Goal: Transaction & Acquisition: Purchase product/service

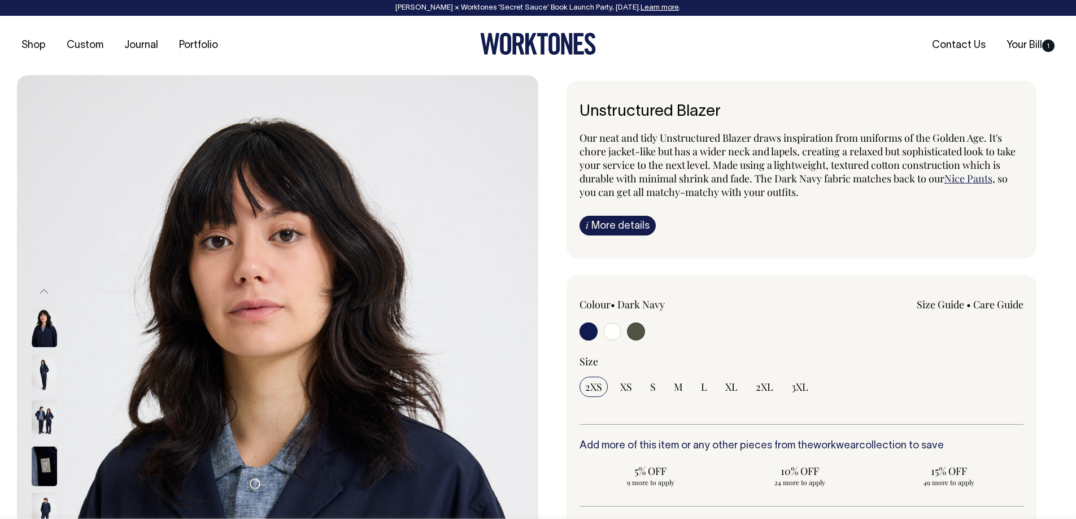
click at [36, 384] on img at bounding box center [44, 374] width 25 height 40
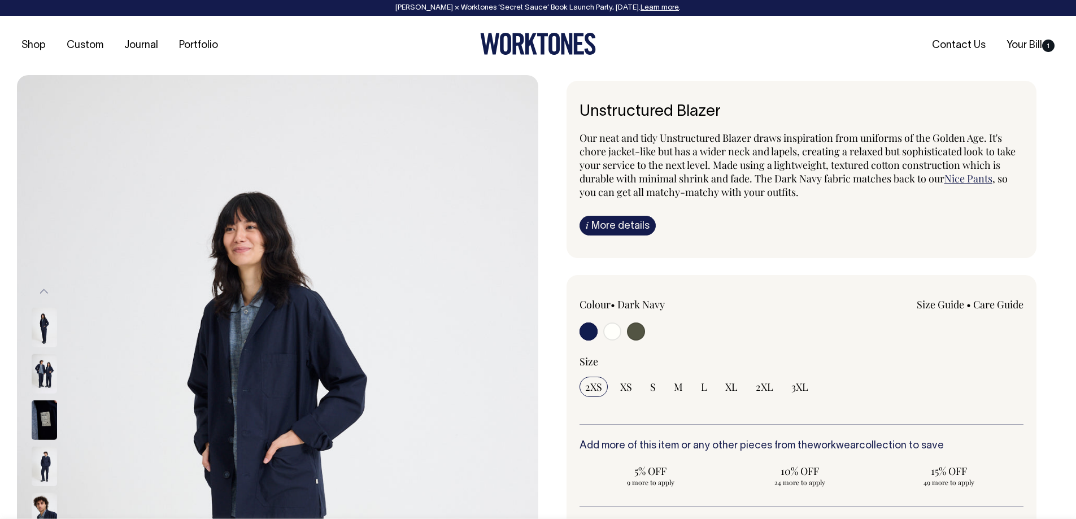
click at [42, 362] on img at bounding box center [44, 374] width 25 height 40
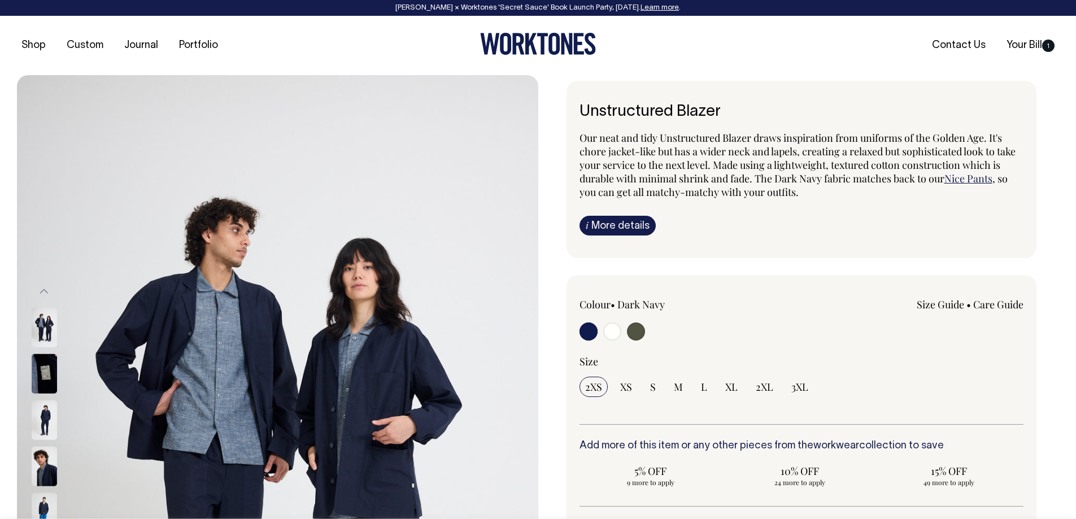
click at [46, 423] on img at bounding box center [44, 420] width 25 height 40
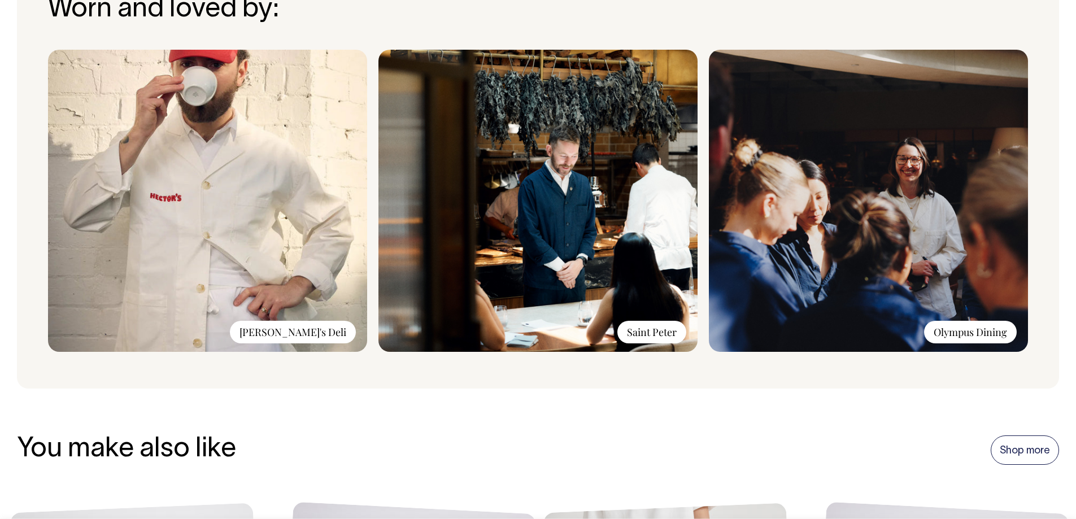
scroll to position [936, 0]
click at [528, 131] on img at bounding box center [538, 201] width 319 height 302
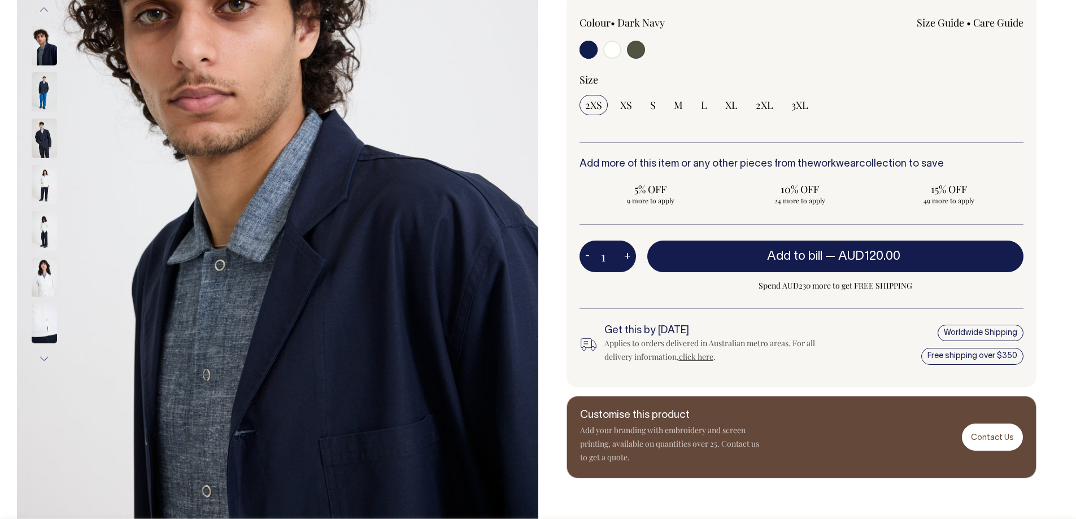
scroll to position [282, 0]
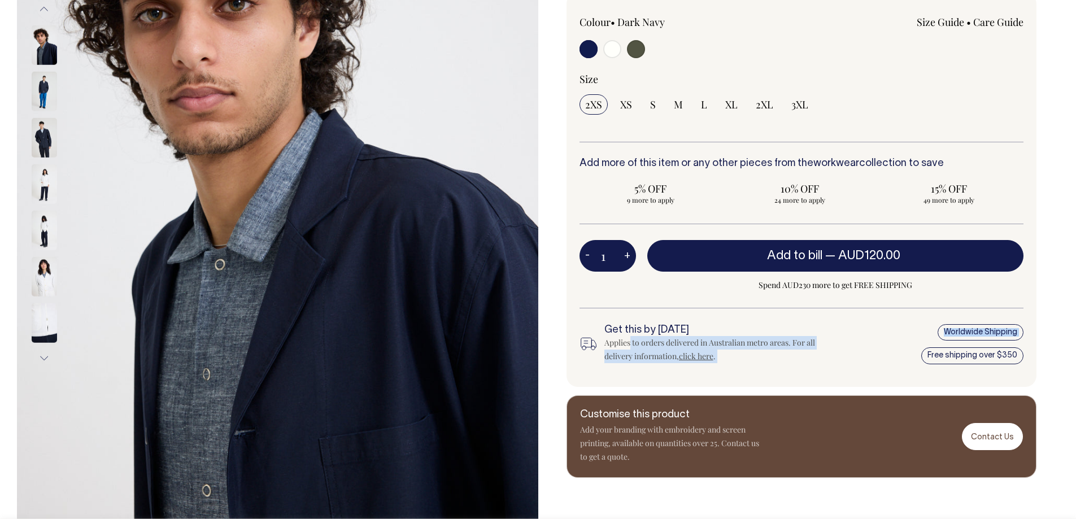
drag, startPoint x: 630, startPoint y: 341, endPoint x: 872, endPoint y: 362, distance: 242.1
click at [872, 362] on div "Get this by Thursday Applies to orders delivered in Australian metro areas. For…" at bounding box center [802, 344] width 445 height 40
click at [805, 352] on div "Applies to orders delivered in Australian metro areas. For all delivery informa…" at bounding box center [713, 349] width 218 height 27
click at [975, 329] on div "Worldwide Shipping Free shipping over $350" at bounding box center [945, 344] width 155 height 40
click at [970, 330] on div "Worldwide Shipping Free shipping over $350" at bounding box center [945, 344] width 155 height 40
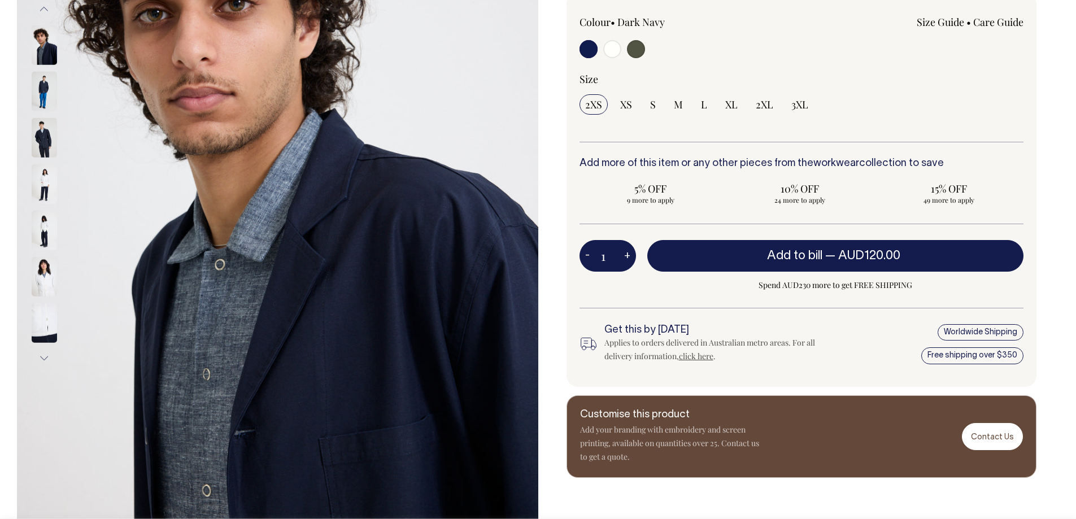
click at [688, 354] on link "click here" at bounding box center [696, 356] width 34 height 11
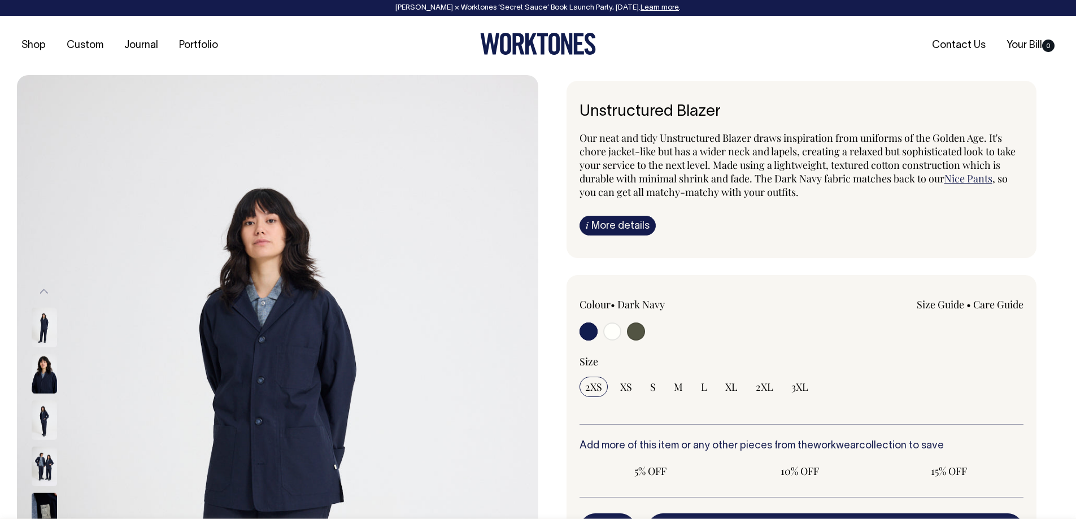
radio input "true"
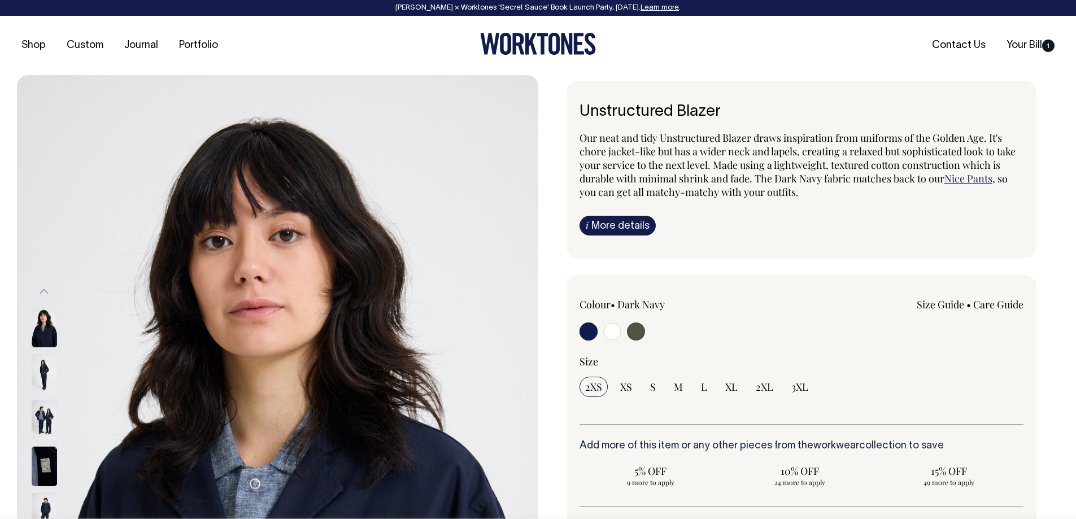
click at [44, 378] on img at bounding box center [44, 374] width 25 height 40
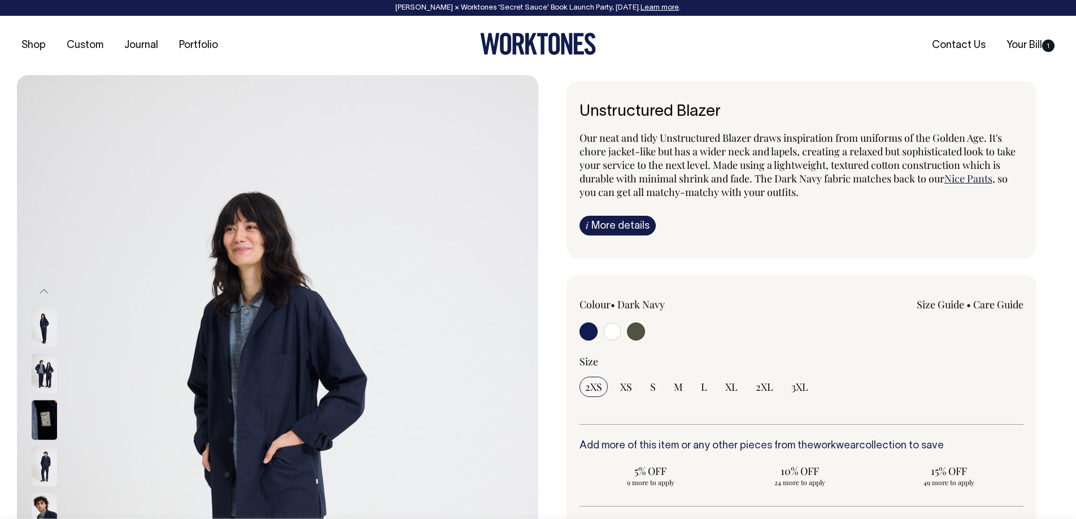
click at [50, 363] on img at bounding box center [44, 374] width 25 height 40
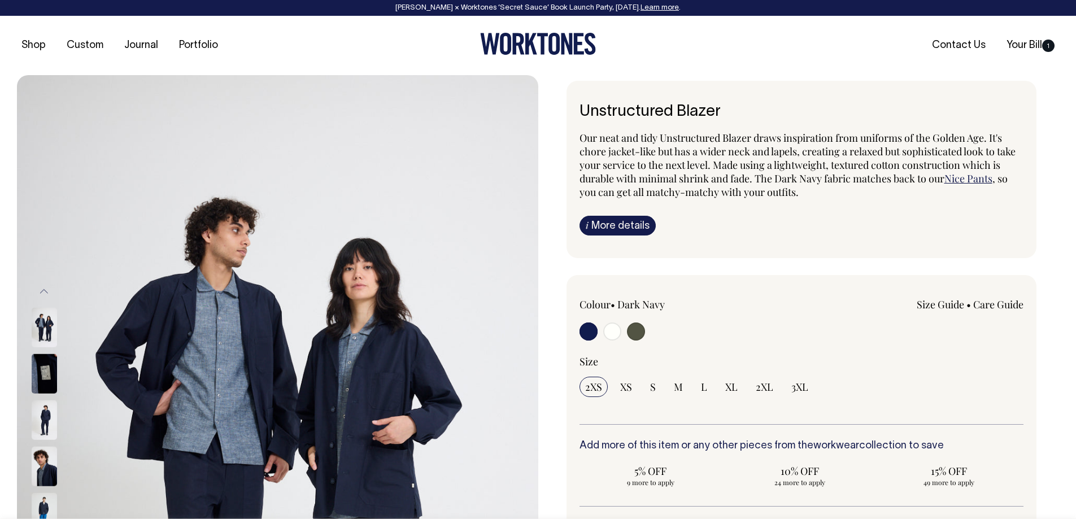
click at [36, 375] on img at bounding box center [44, 374] width 25 height 40
click at [633, 230] on link "i More details" at bounding box center [618, 226] width 76 height 20
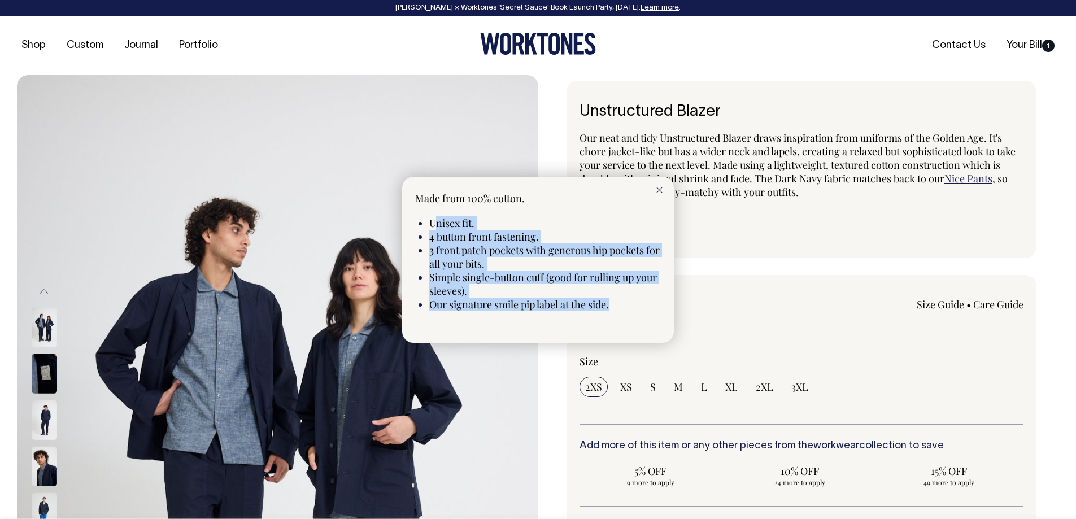
drag, startPoint x: 434, startPoint y: 223, endPoint x: 629, endPoint y: 306, distance: 212.1
click at [629, 306] on ul "Unisex fit. 4 button front fastening. 3 front patch pockets with generous hip p…" at bounding box center [545, 263] width 232 height 95
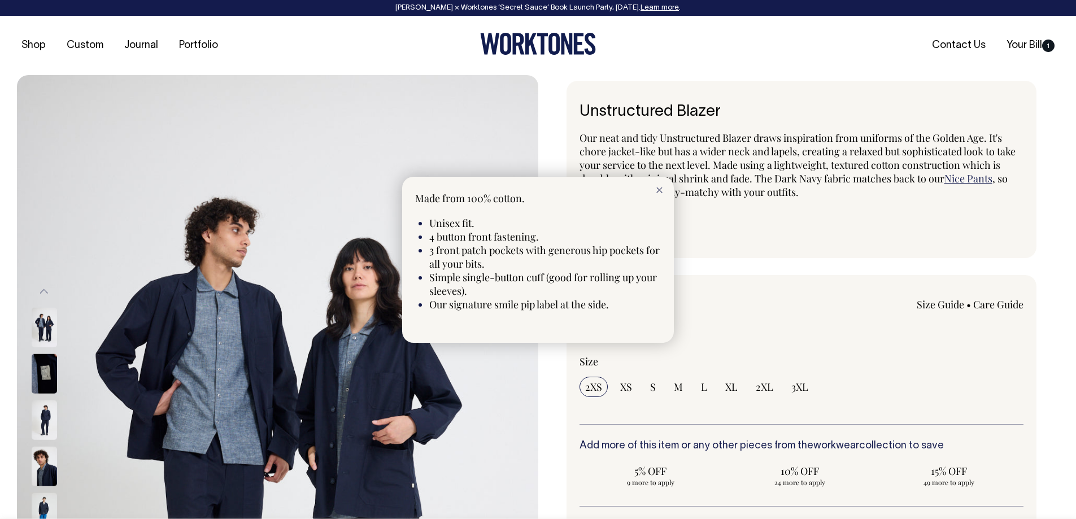
click at [780, 255] on div at bounding box center [538, 259] width 1076 height 519
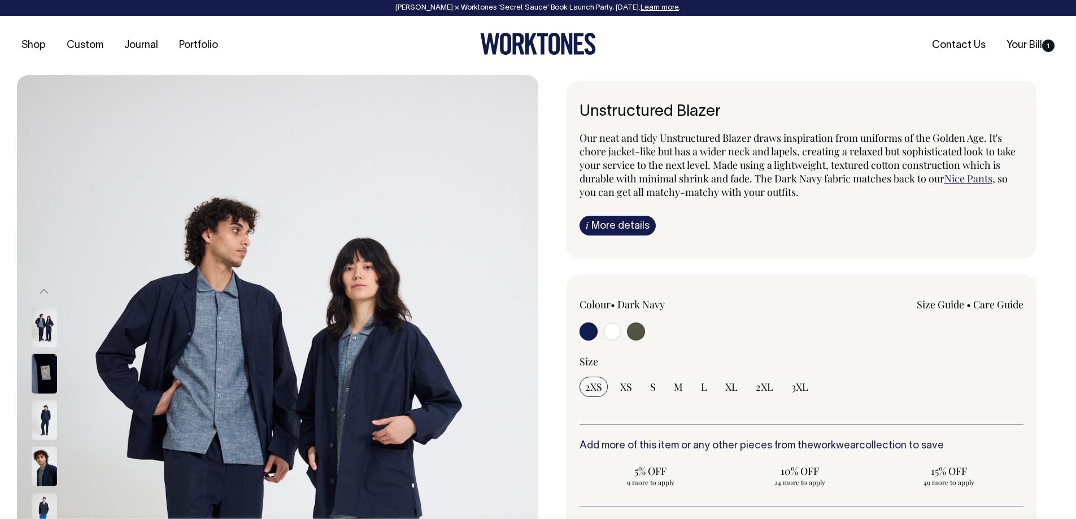
click at [693, 390] on div "2XS XS S M L XL 2XL 3XL" at bounding box center [802, 387] width 445 height 20
click at [695, 389] on input "L" at bounding box center [704, 387] width 18 height 20
radio input "true"
select select "L"
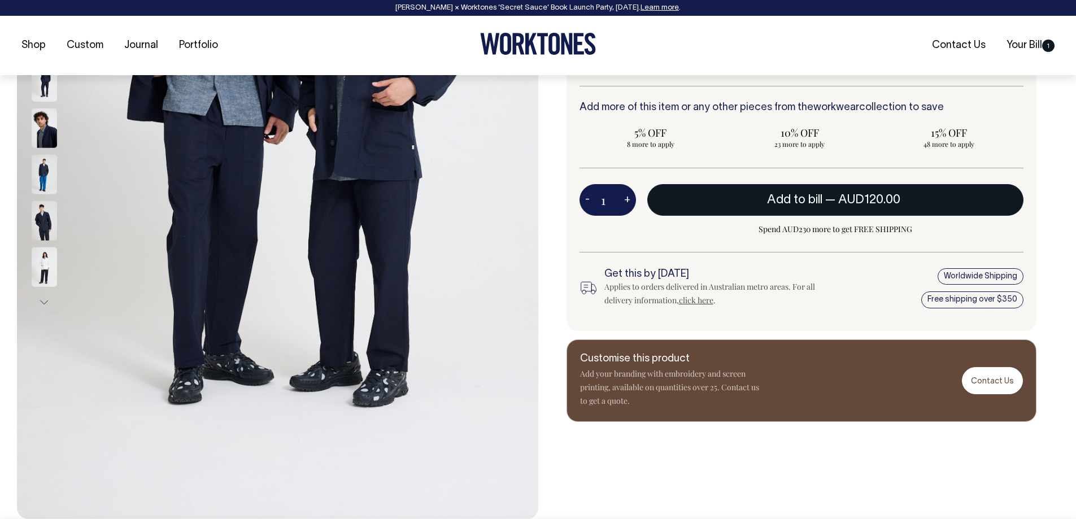
scroll to position [339, 0]
click at [800, 203] on span "Add to bill" at bounding box center [794, 199] width 55 height 11
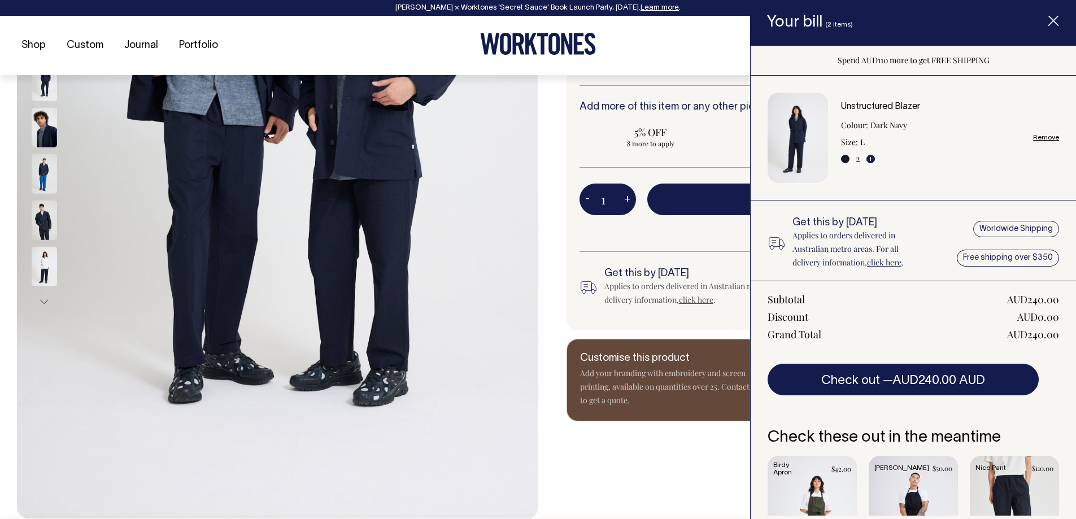
click at [847, 160] on button "-" at bounding box center [845, 159] width 8 height 8
type input "1"
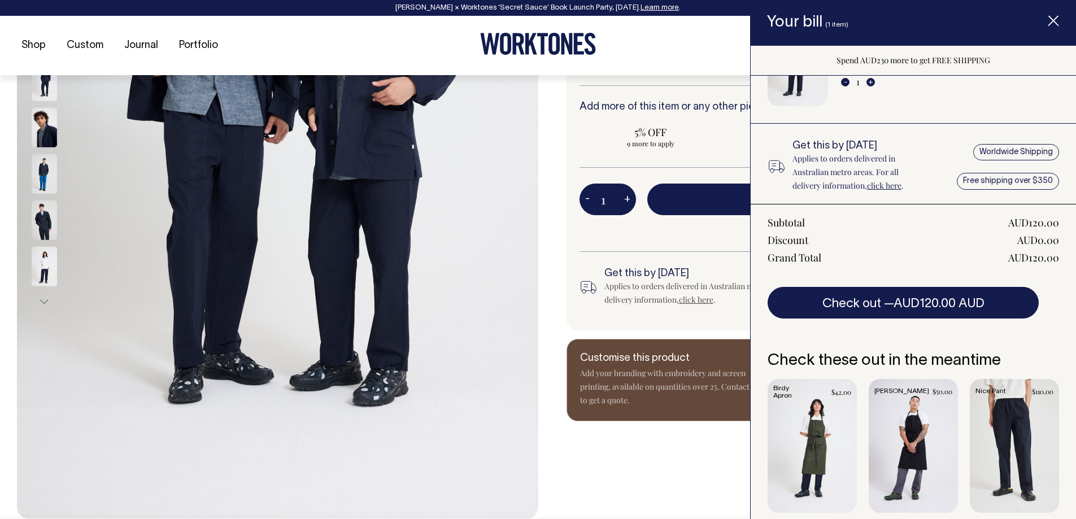
scroll to position [87, 0]
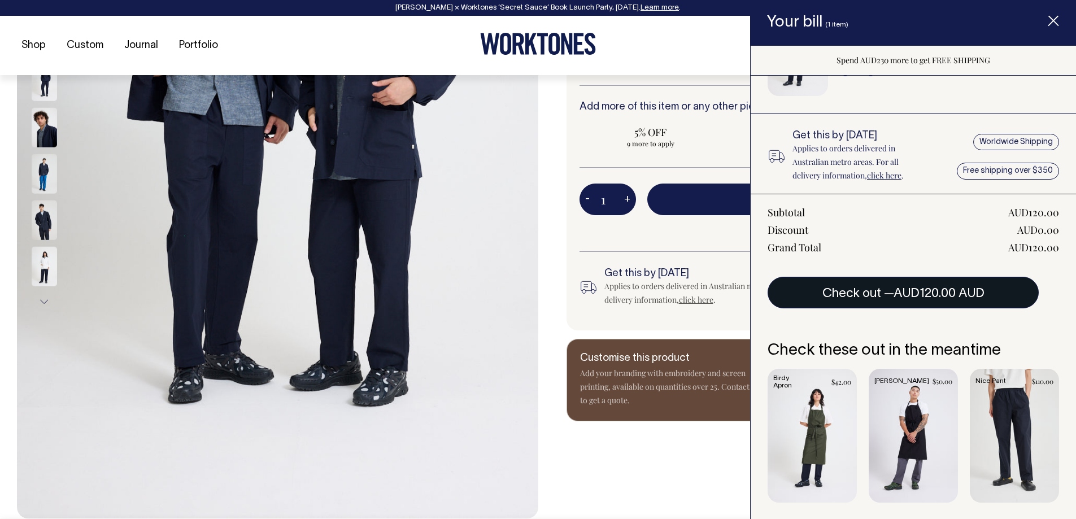
click at [934, 295] on span "AUD120.00 AUD" at bounding box center [939, 293] width 91 height 11
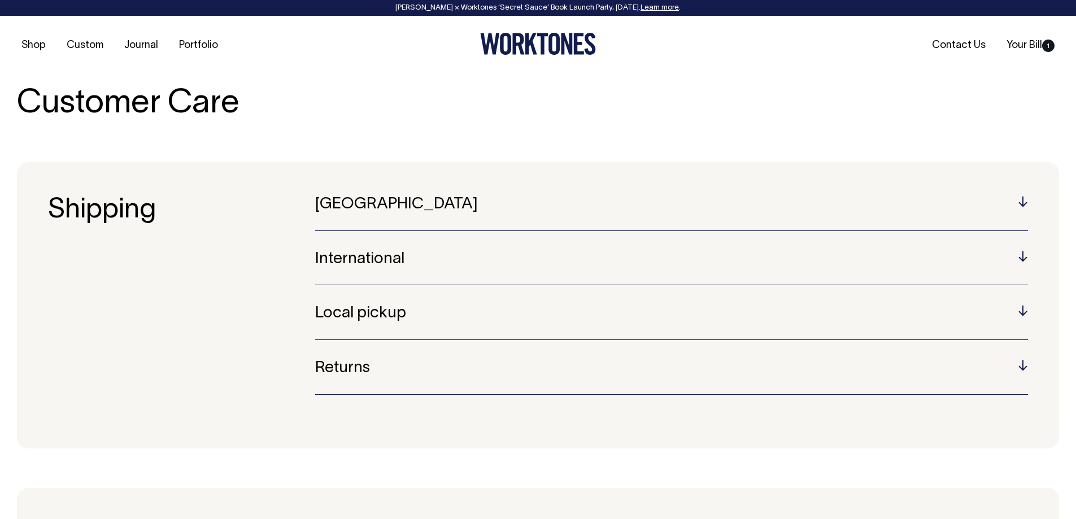
click at [416, 208] on h5 "Australia" at bounding box center [671, 205] width 713 height 18
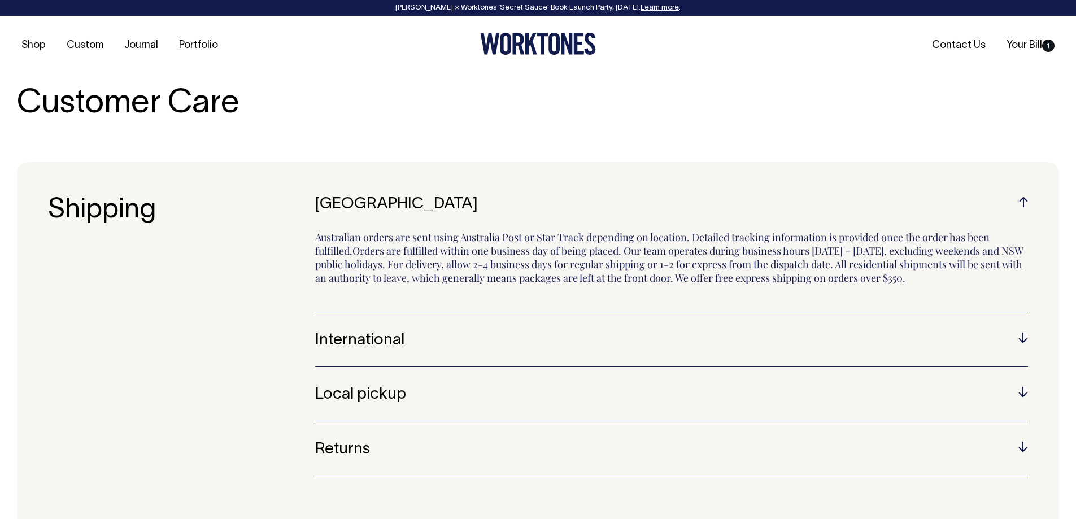
drag, startPoint x: 416, startPoint y: 236, endPoint x: 1046, endPoint y: 287, distance: 632.0
click at [1046, 287] on section "Shipping Australia Australian orders are sent using Australia Post or Star Trac…" at bounding box center [538, 346] width 1042 height 368
click at [448, 269] on p "Australian orders are sent using Australia Post or Star Track depending on loca…" at bounding box center [671, 262] width 713 height 64
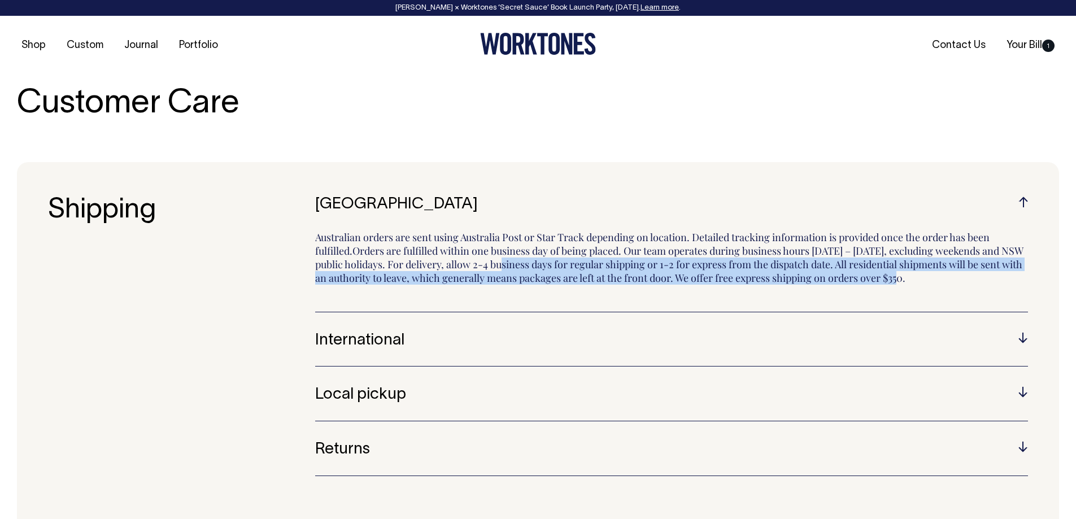
drag, startPoint x: 533, startPoint y: 266, endPoint x: 842, endPoint y: 271, distance: 309.1
click at [837, 272] on p "Australian orders are sent using Australia Post or Star Track depending on loca…" at bounding box center [671, 262] width 713 height 64
click at [869, 263] on p "Australian orders are sent using Australia Post or Star Track depending on loca…" at bounding box center [671, 262] width 713 height 64
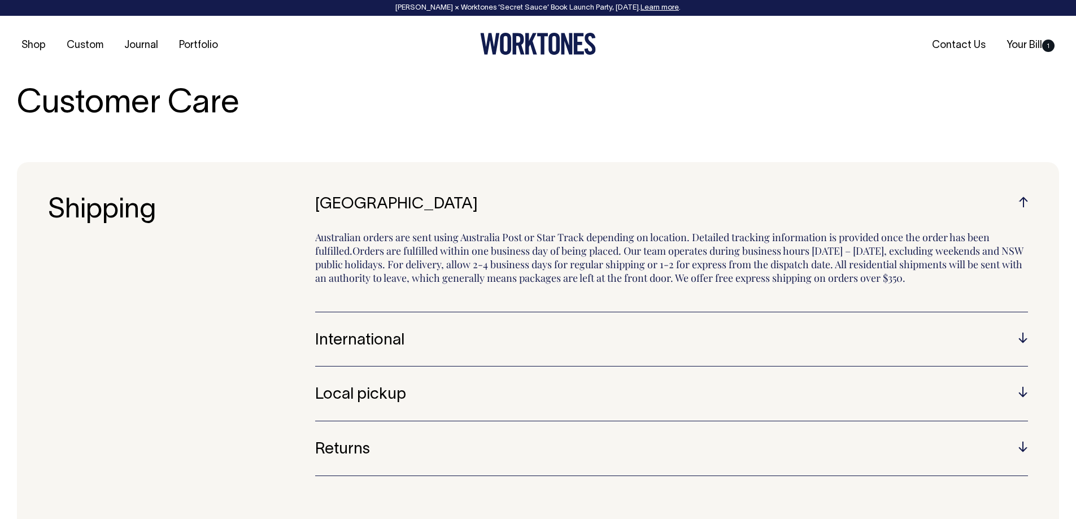
click at [442, 218] on div "Australia Australian orders are sent using Australia Post or Star Track dependi…" at bounding box center [671, 254] width 713 height 116
drag, startPoint x: 472, startPoint y: 241, endPoint x: 1027, endPoint y: 282, distance: 556.9
click at [1038, 282] on section "Shipping Australia Australian orders are sent using Australia Post or Star Trac…" at bounding box center [538, 346] width 1042 height 368
click at [965, 279] on p "Australian orders are sent using Australia Post or Star Track depending on loca…" at bounding box center [671, 262] width 713 height 64
drag, startPoint x: 965, startPoint y: 279, endPoint x: 201, endPoint y: 228, distance: 766.0
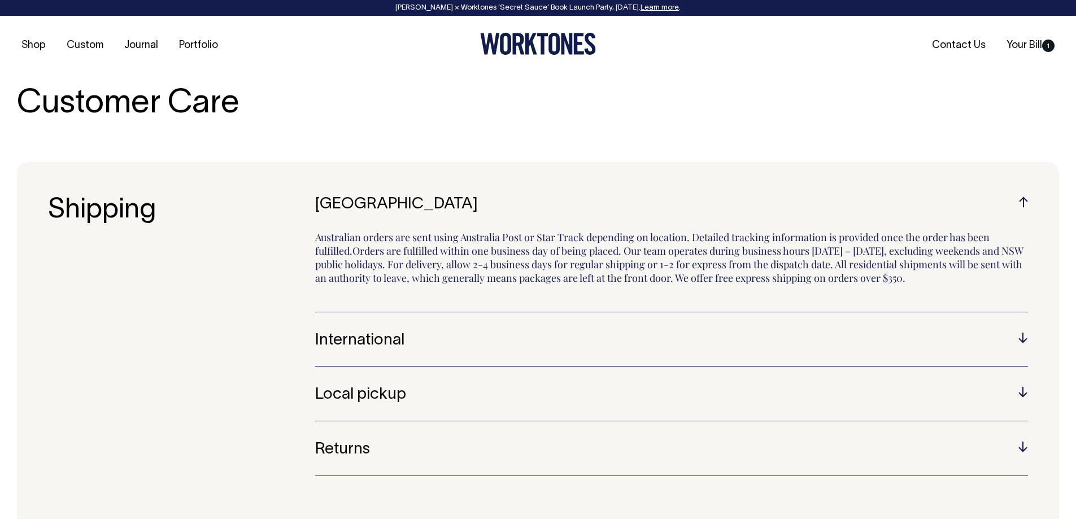
click at [209, 233] on section "Shipping Australia Australian orders are sent using Australia Post or Star Trac…" at bounding box center [538, 346] width 1042 height 368
click at [690, 191] on section "Shipping Australia Australian orders are sent using Australia Post or Star Trac…" at bounding box center [538, 346] width 1042 height 368
